Goal: Understand process/instructions

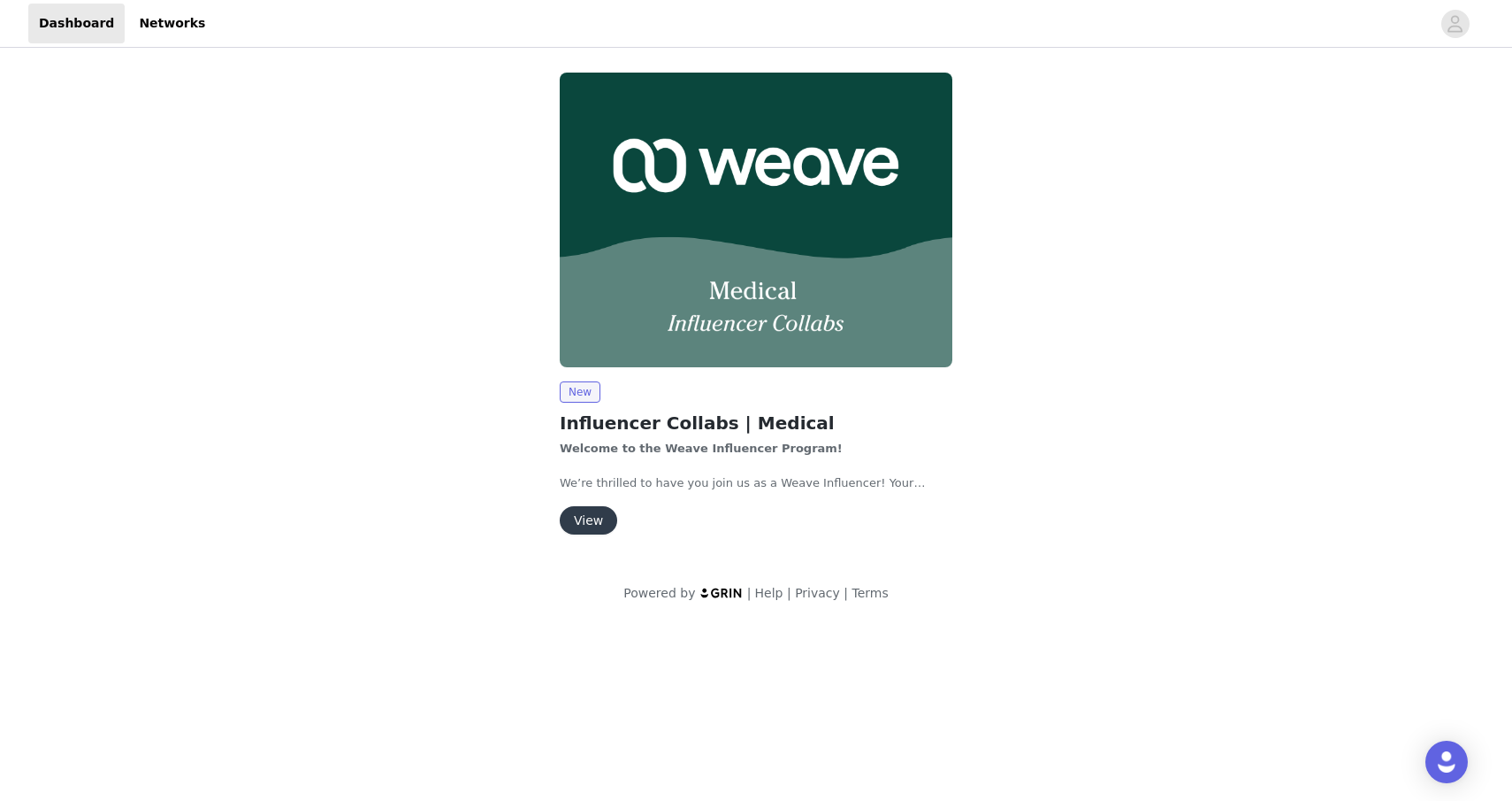
click at [588, 523] on button "View" at bounding box center [588, 520] width 58 height 28
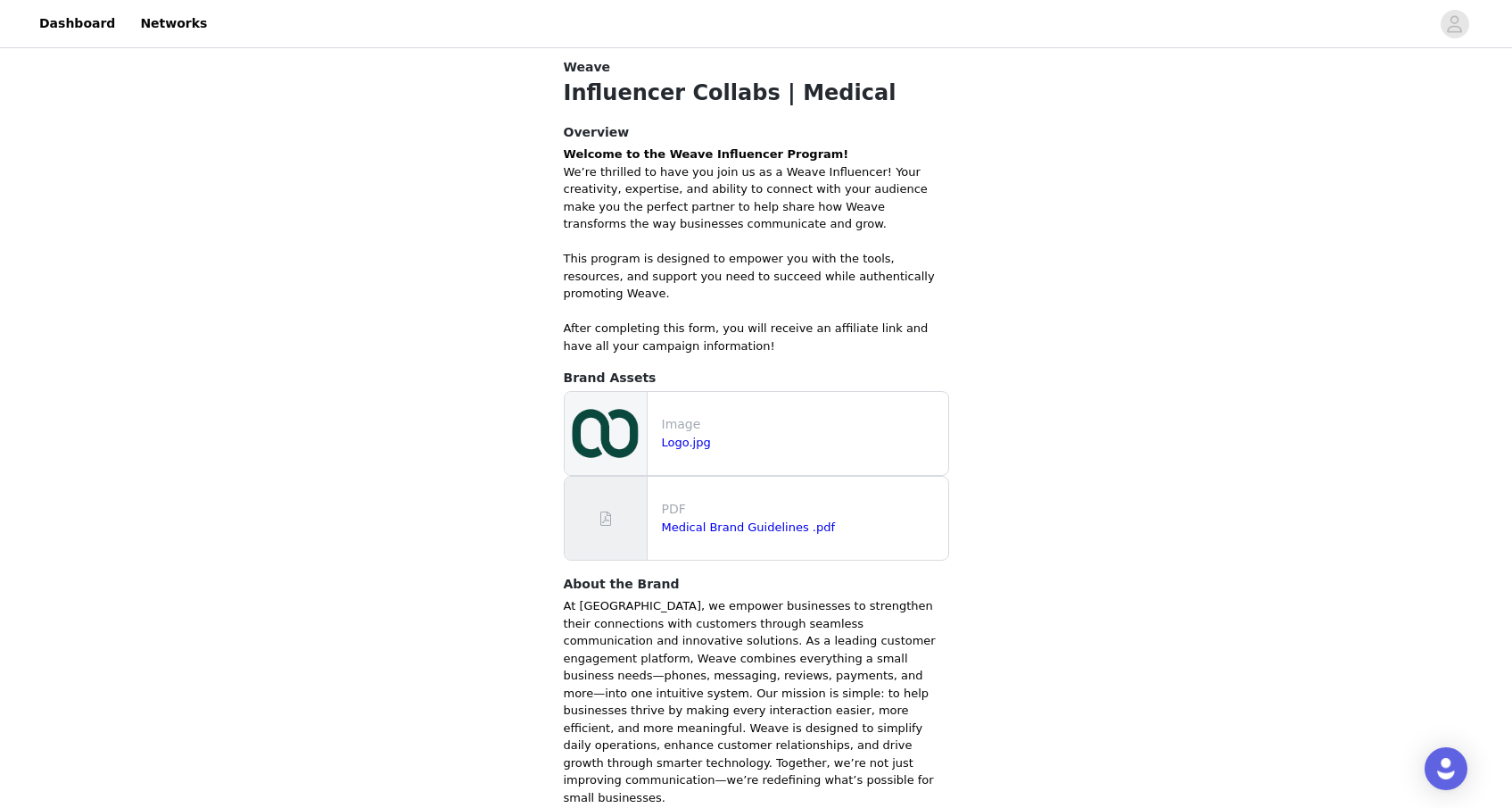
scroll to position [289, 0]
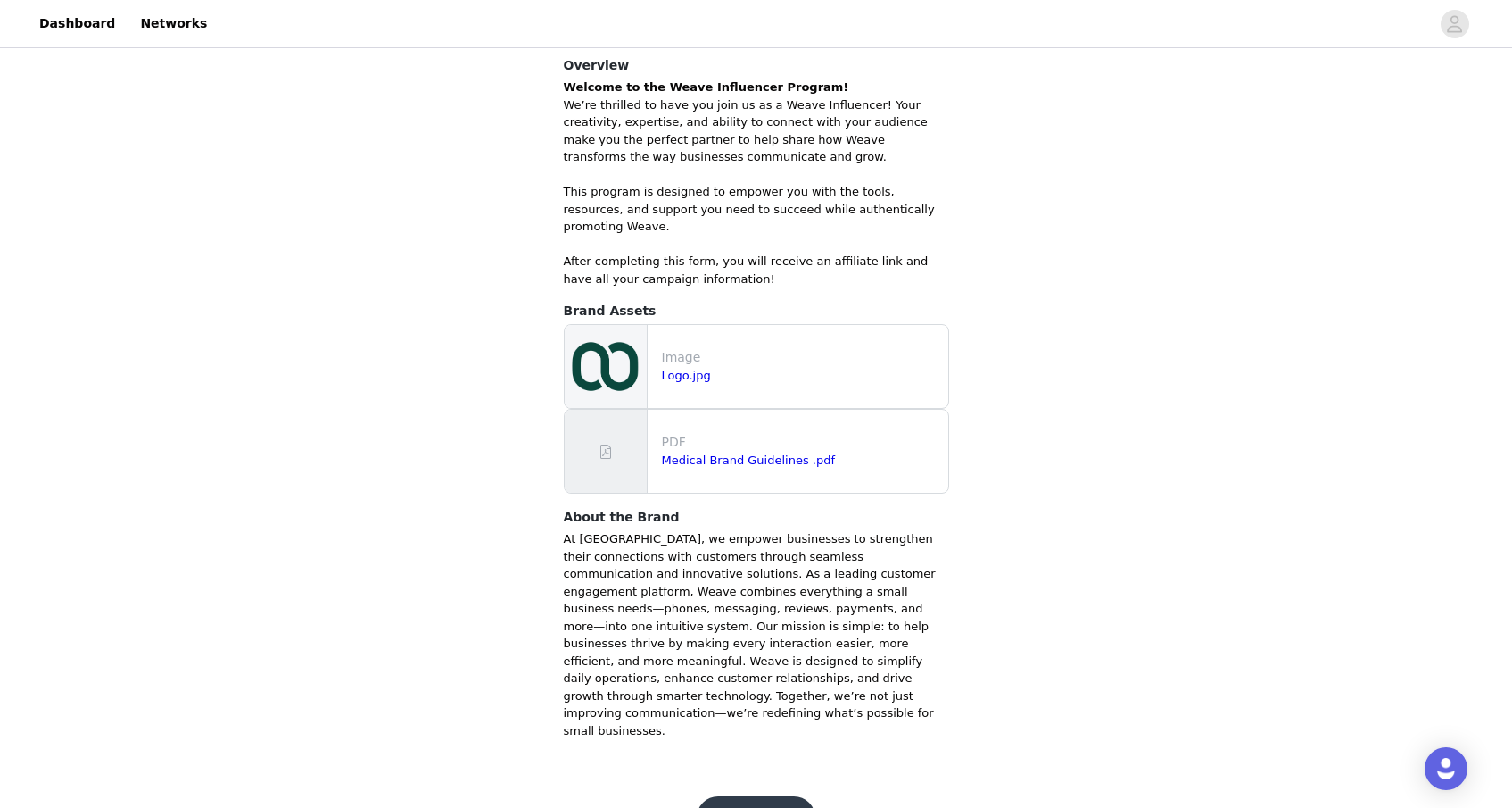
click at [754, 796] on button "Get Started" at bounding box center [756, 817] width 118 height 43
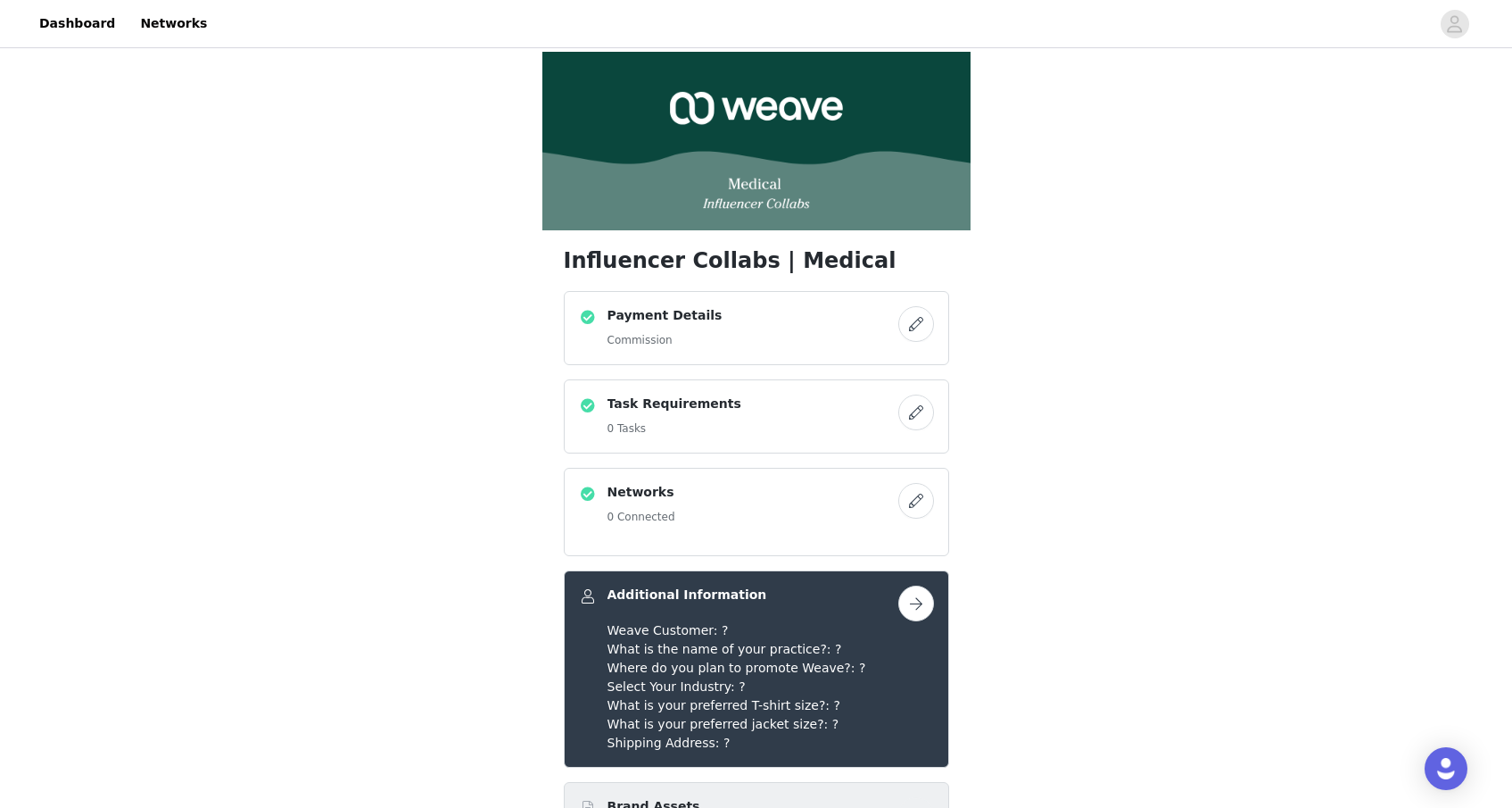
click at [657, 407] on h4 "Task Requirements" at bounding box center [674, 404] width 134 height 19
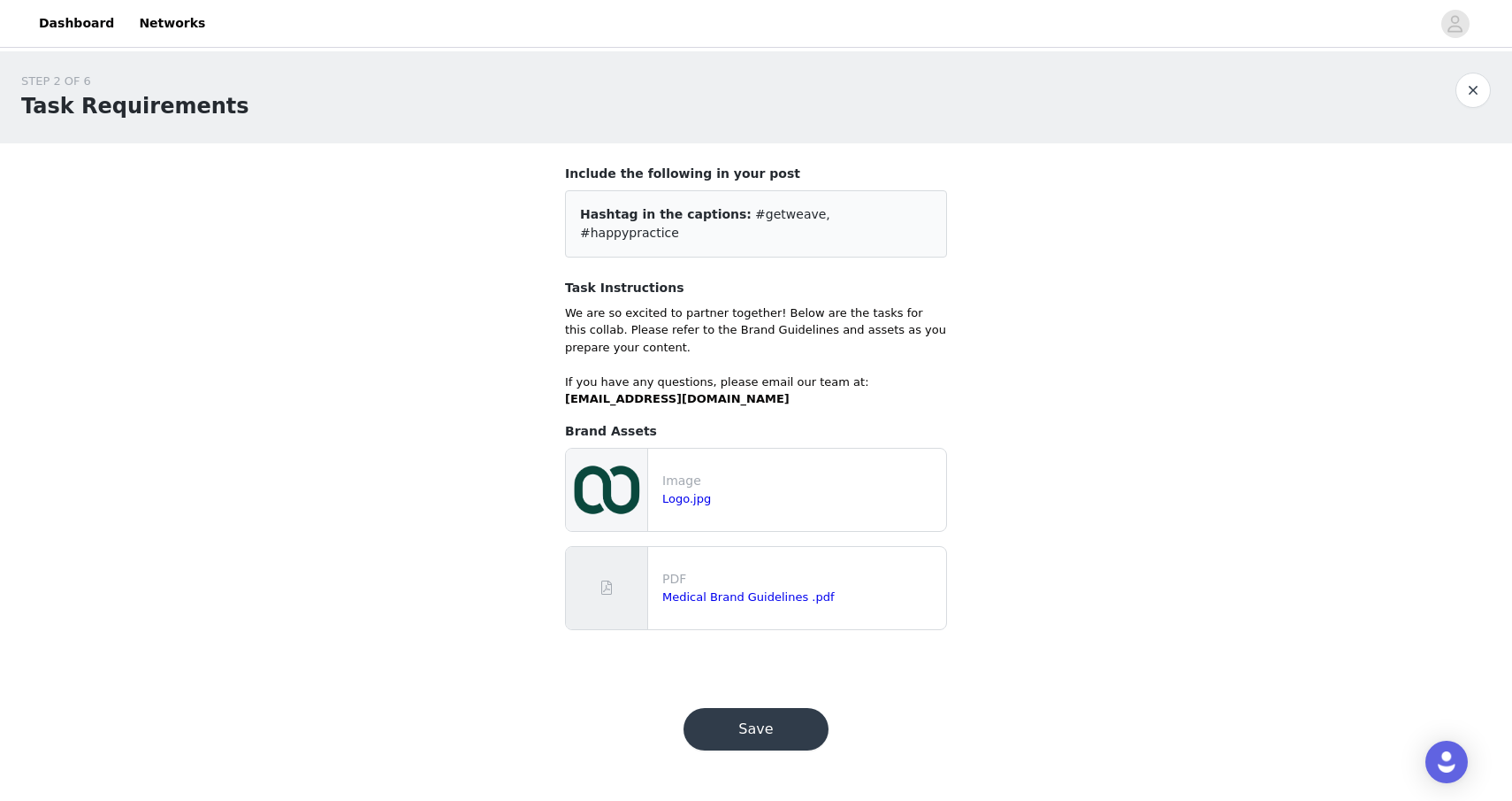
click at [1460, 89] on button "button" at bounding box center [1473, 90] width 35 height 35
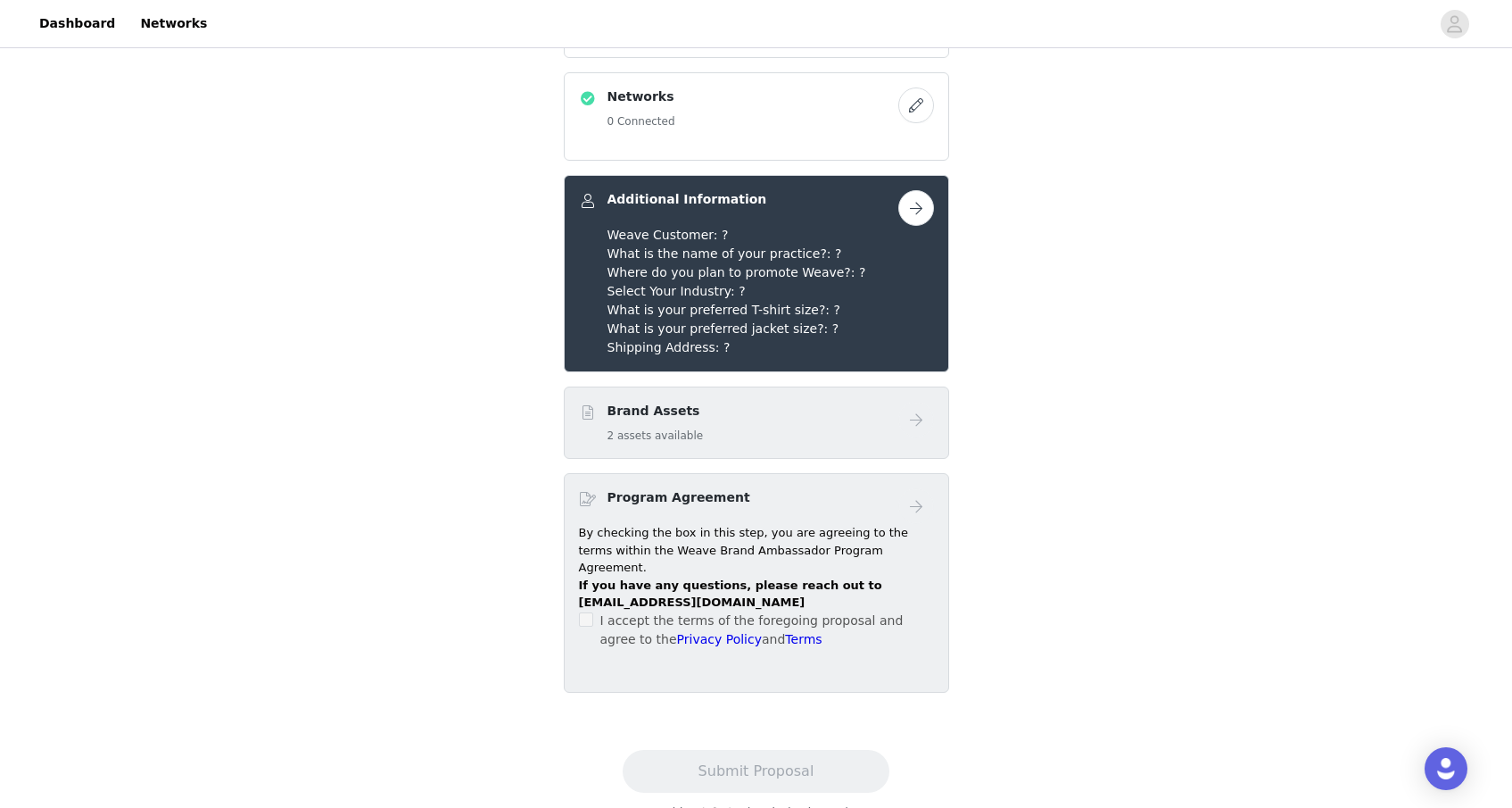
scroll to position [413, 0]
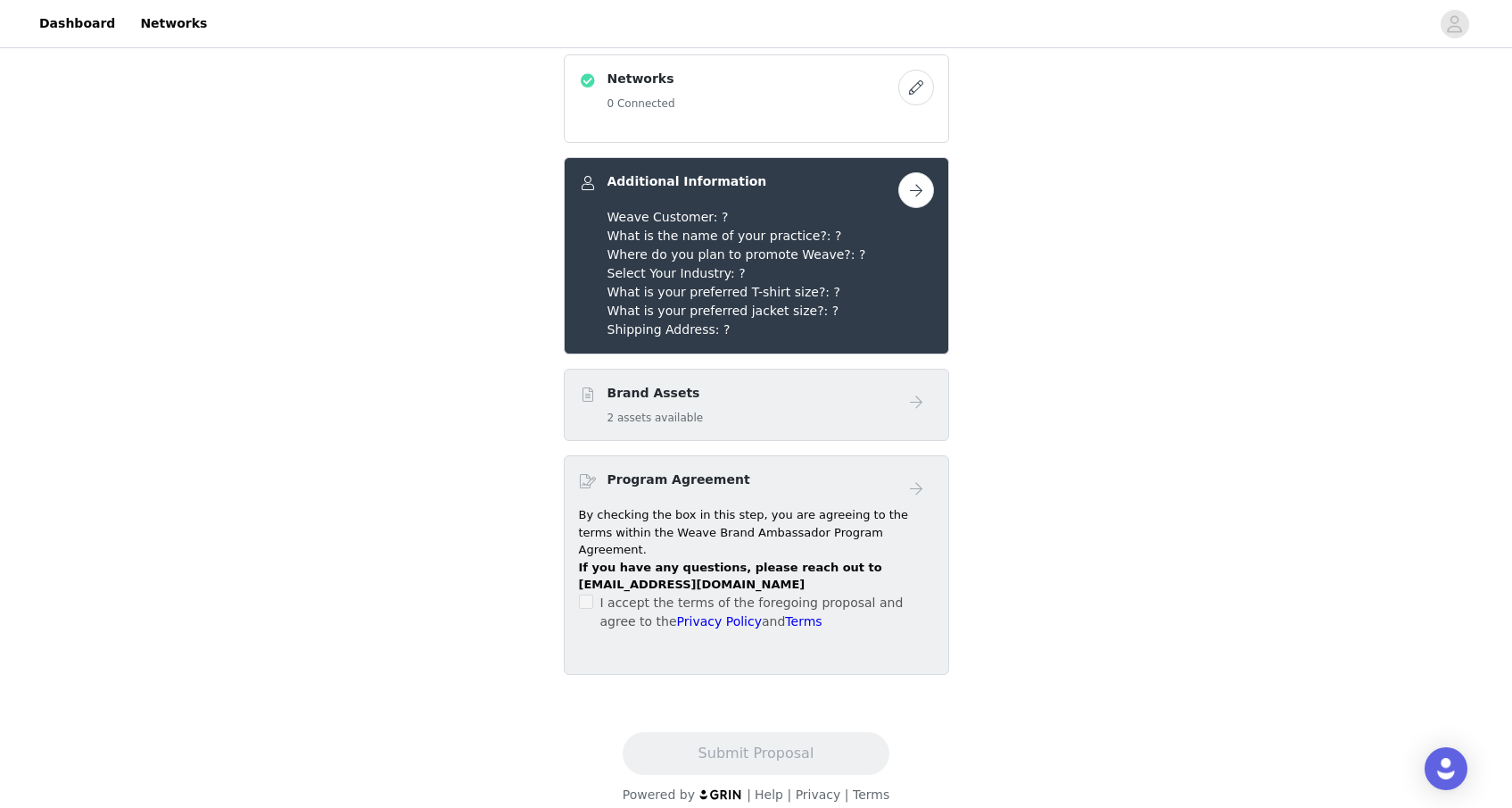
click at [679, 409] on h5 "2 assets available" at bounding box center [655, 417] width 96 height 16
click at [790, 430] on div "Brand Assets 2 assets available" at bounding box center [756, 404] width 385 height 73
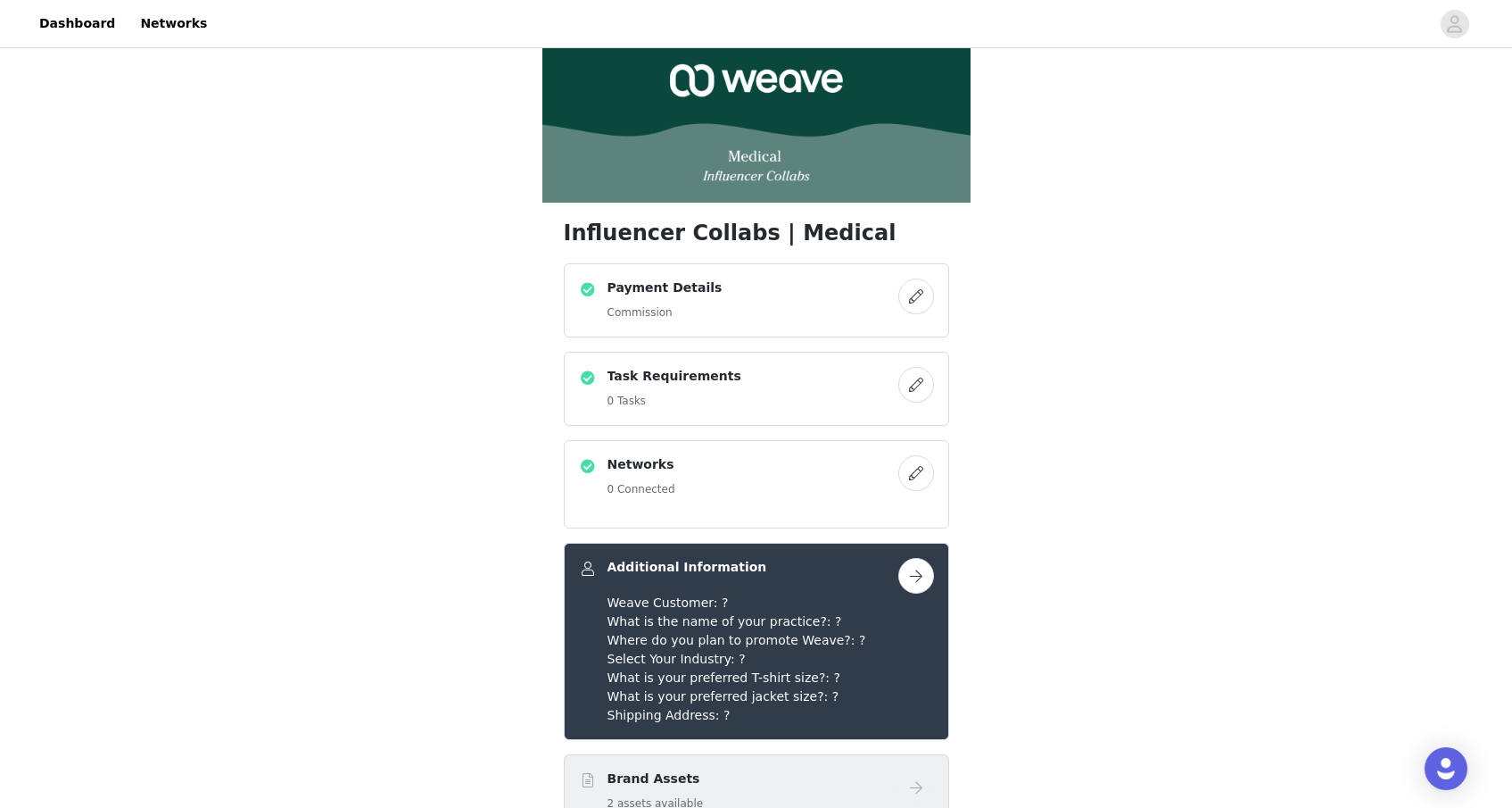
scroll to position [0, 0]
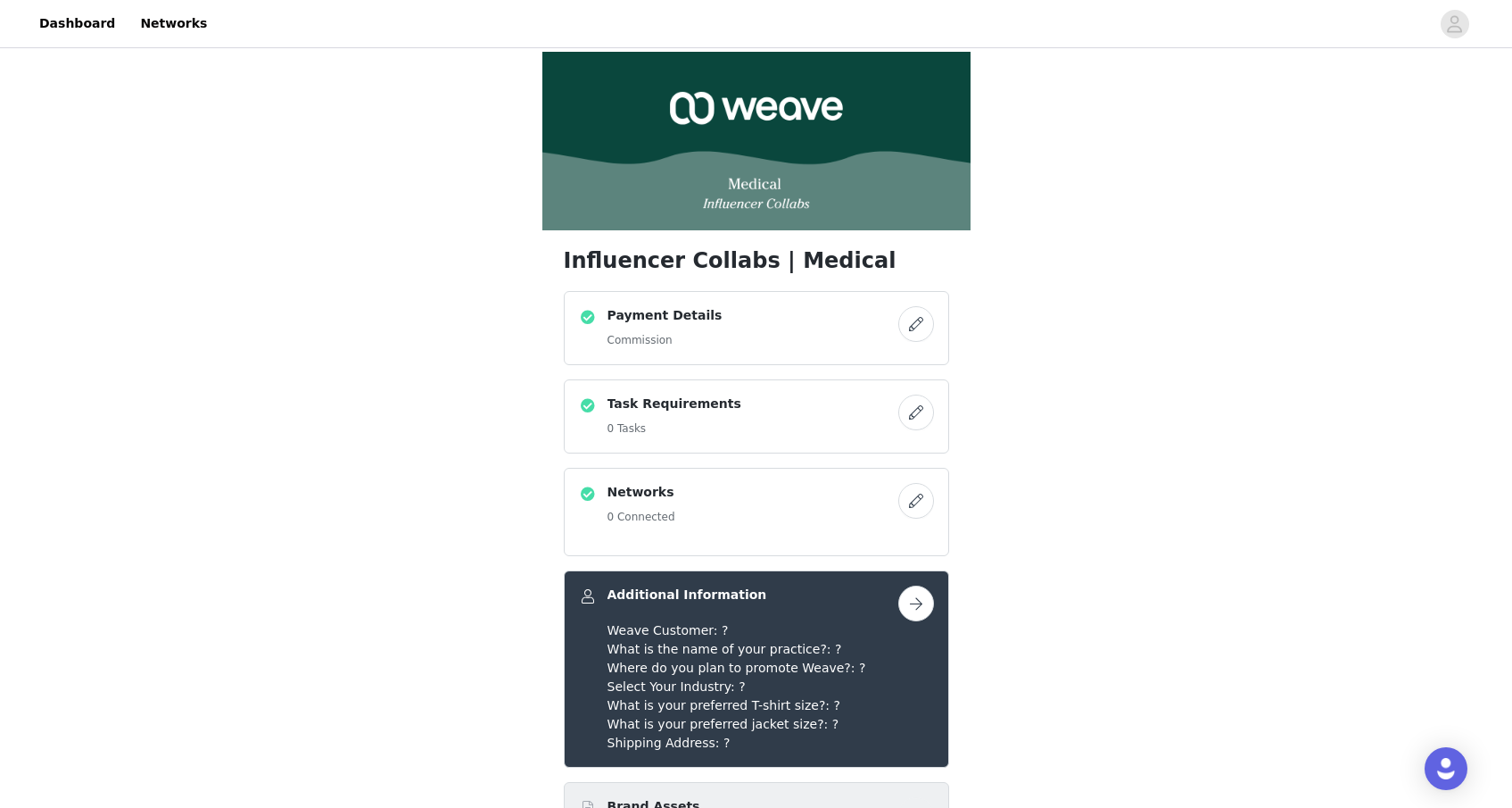
click at [918, 321] on button "button" at bounding box center [916, 323] width 35 height 35
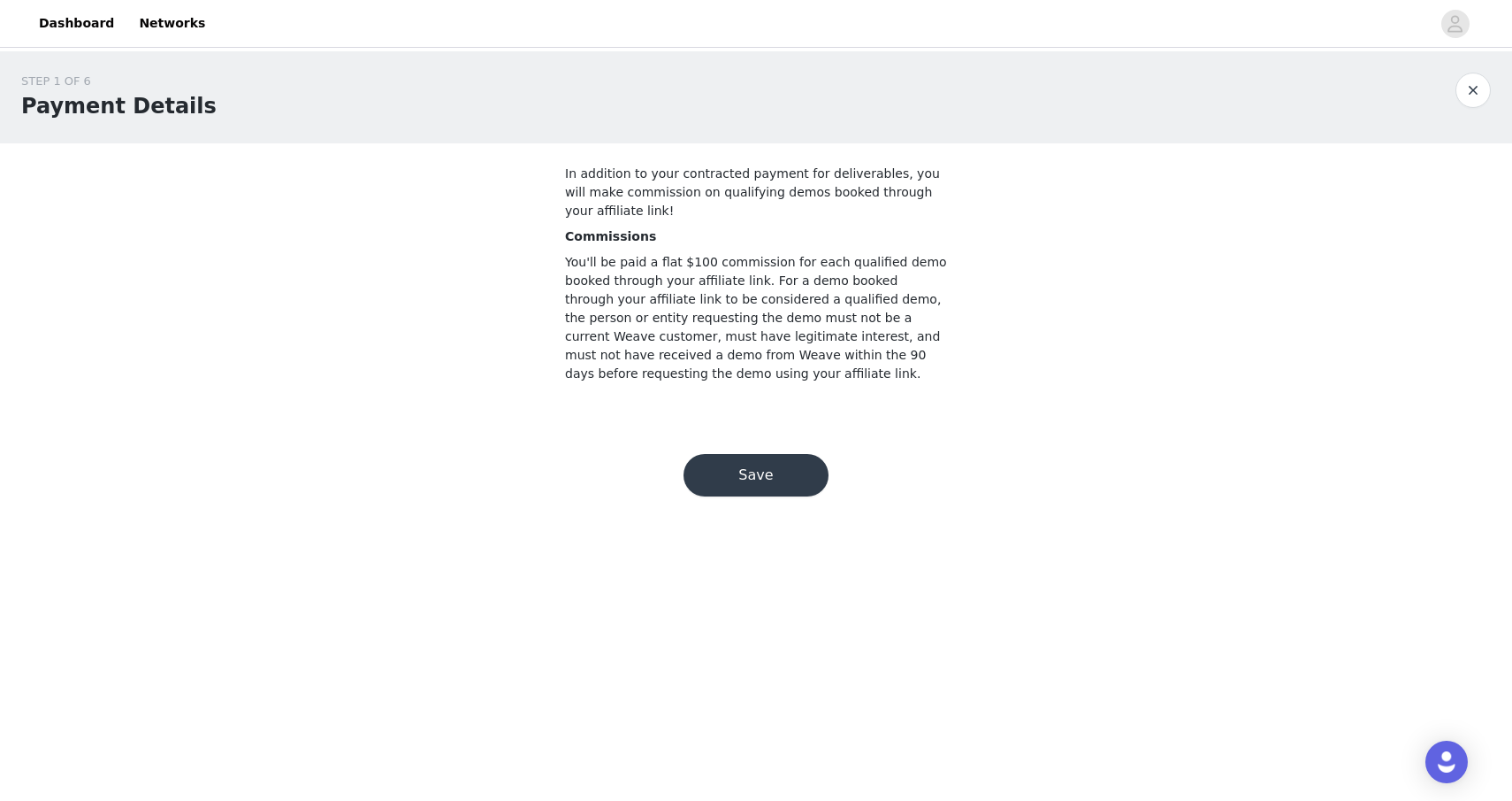
click at [1474, 97] on button "button" at bounding box center [1473, 90] width 35 height 35
